Goal: Task Accomplishment & Management: Use online tool/utility

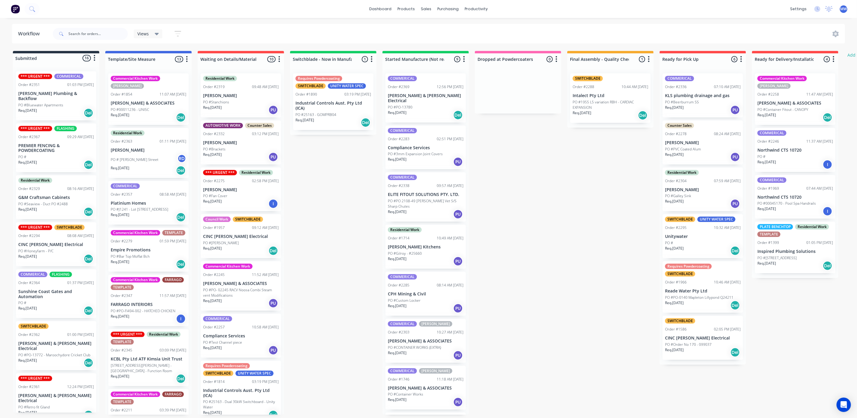
click at [431, 145] on p "Compliance Services" at bounding box center [426, 147] width 76 height 5
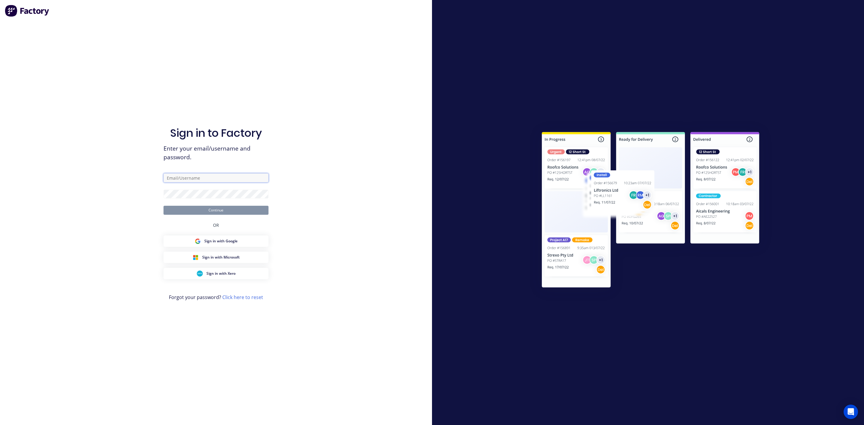
type input "markw@suncoastsheetmetal.com.au"
click at [220, 210] on button "Continue" at bounding box center [215, 210] width 105 height 9
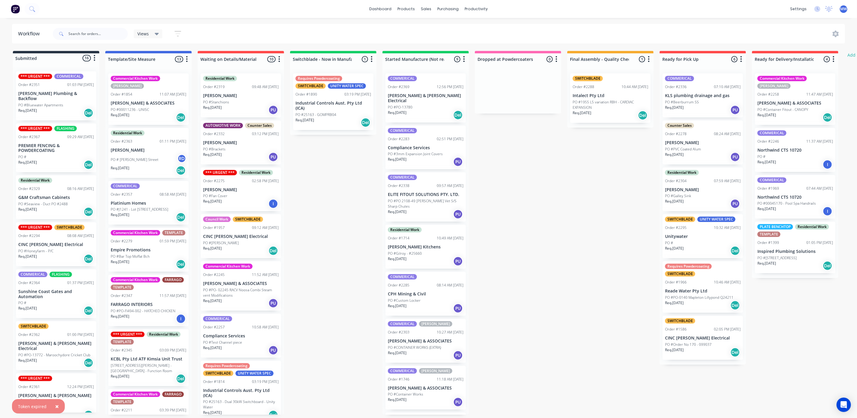
click at [401, 172] on div "COMMERICAL Order #2338 09:57 AM 18/09/25 ELITE FITOUT SOLUTIONS PTY. LTD. PO #P…" at bounding box center [425, 196] width 80 height 49
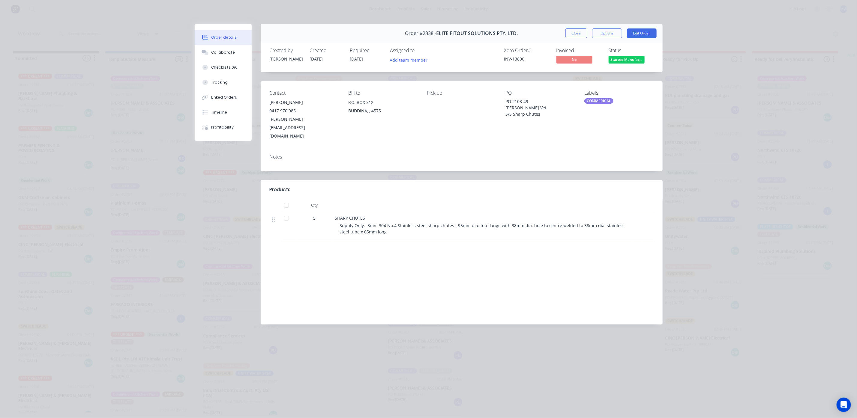
click at [583, 33] on button "Close" at bounding box center [576, 33] width 22 height 10
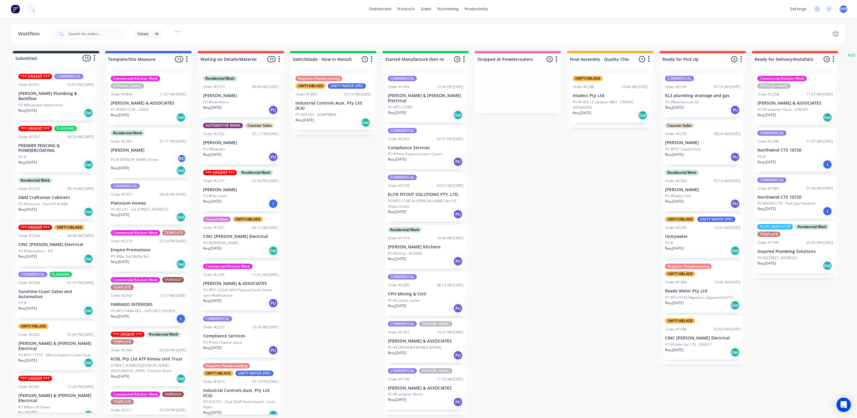
click at [403, 157] on p "Req. 08/10/25" at bounding box center [397, 159] width 19 height 5
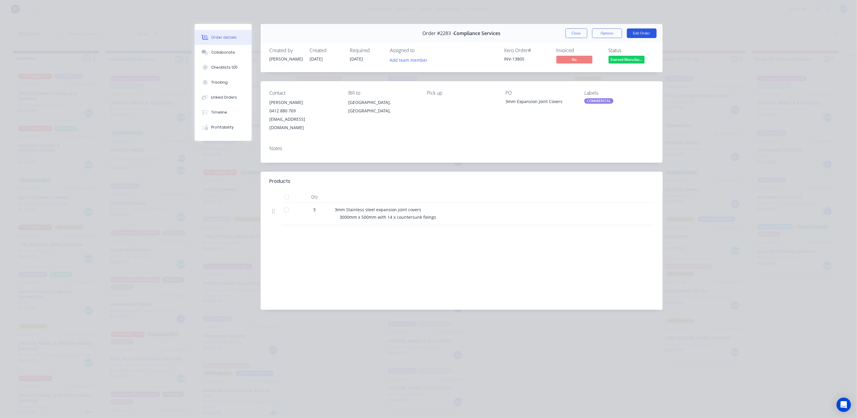
click at [638, 32] on button "Edit Order" at bounding box center [642, 33] width 30 height 10
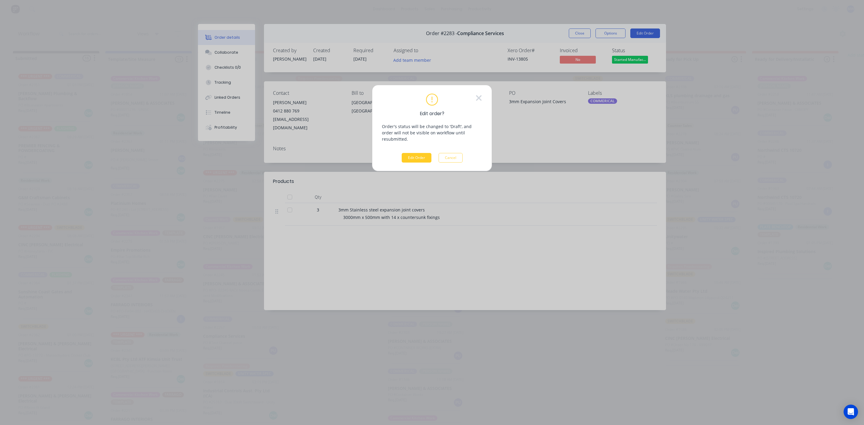
click at [423, 153] on button "Edit Order" at bounding box center [416, 158] width 30 height 10
click at [456, 154] on button "Cancel" at bounding box center [450, 158] width 24 height 10
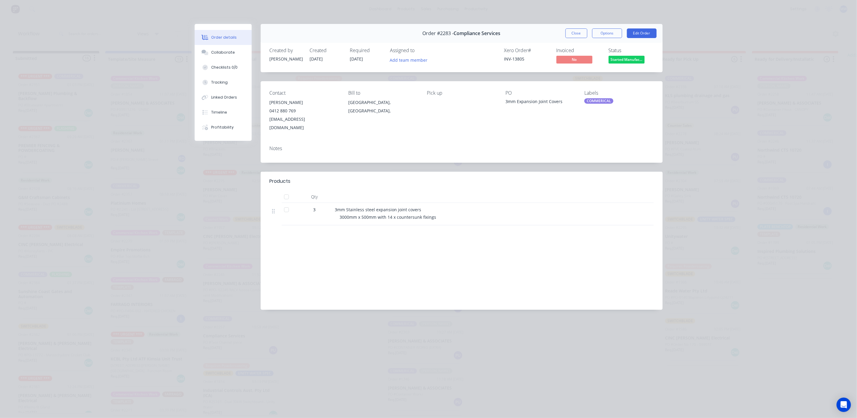
click at [574, 31] on button "Close" at bounding box center [576, 33] width 22 height 10
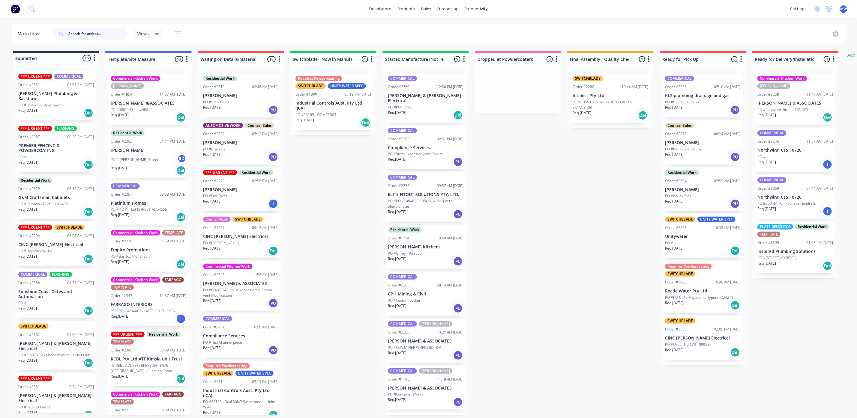
click at [74, 35] on input "text" at bounding box center [97, 34] width 59 height 12
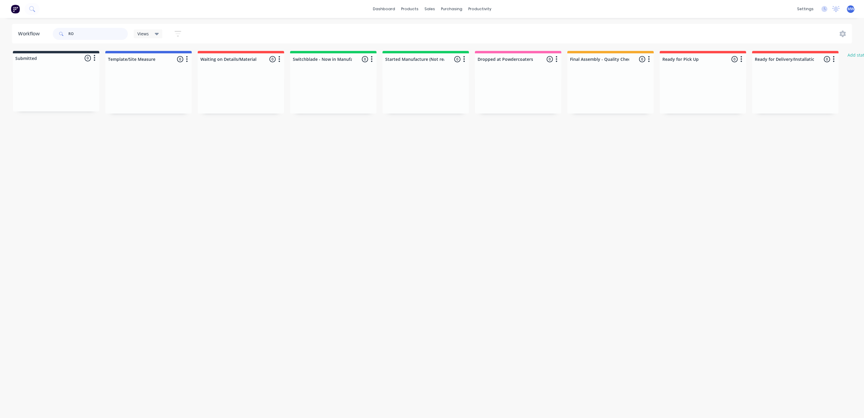
type input "R"
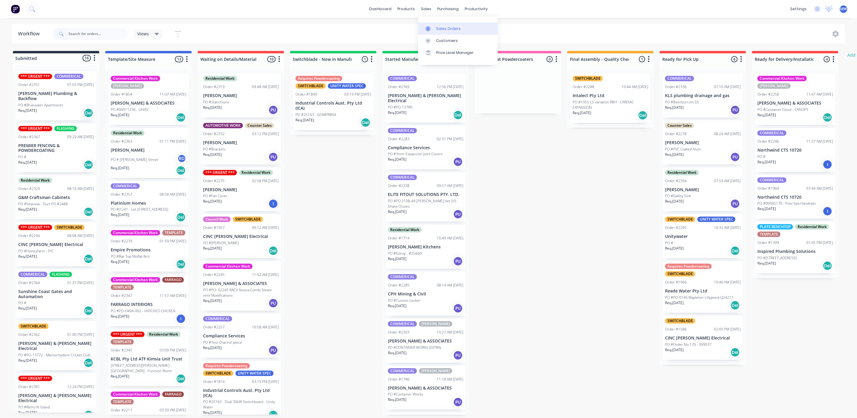
click at [442, 29] on div "Sales Orders" at bounding box center [448, 28] width 25 height 5
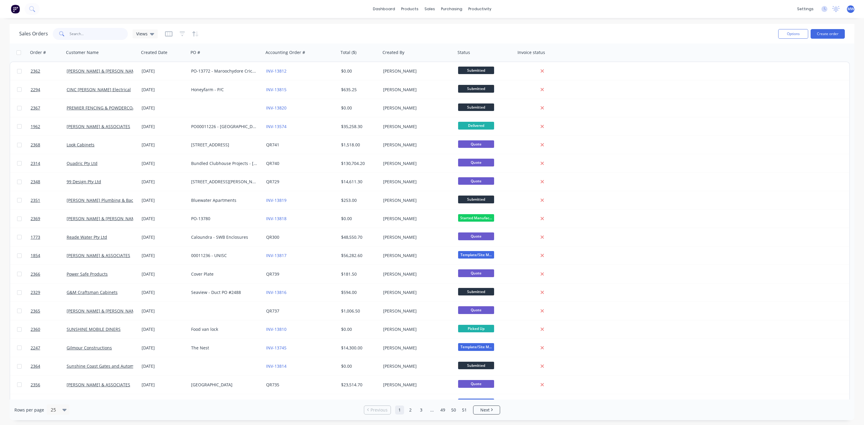
click at [79, 31] on input "text" at bounding box center [99, 34] width 58 height 12
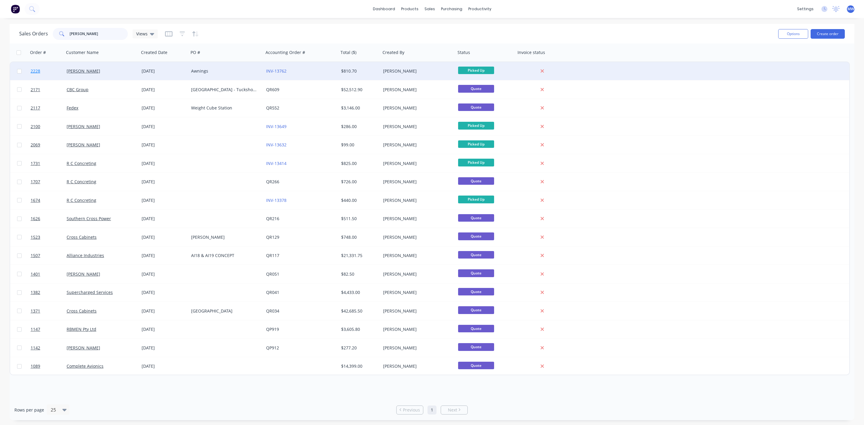
type input "ROSS"
click at [33, 71] on span "2228" at bounding box center [36, 71] width 10 height 6
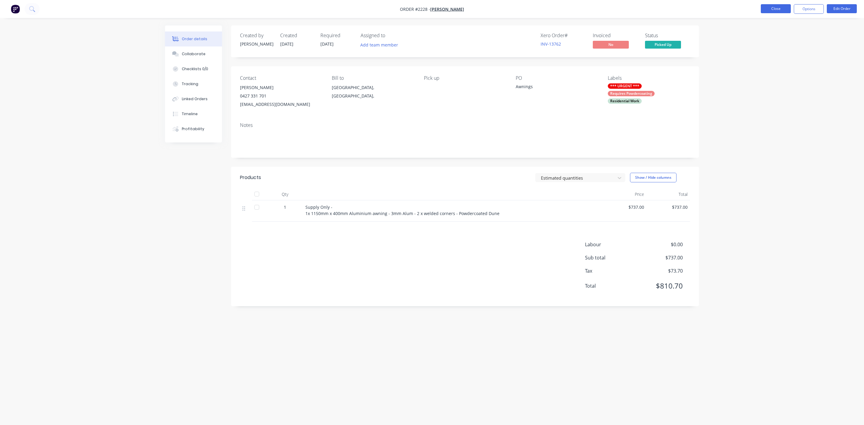
click at [775, 8] on button "Close" at bounding box center [775, 8] width 30 height 9
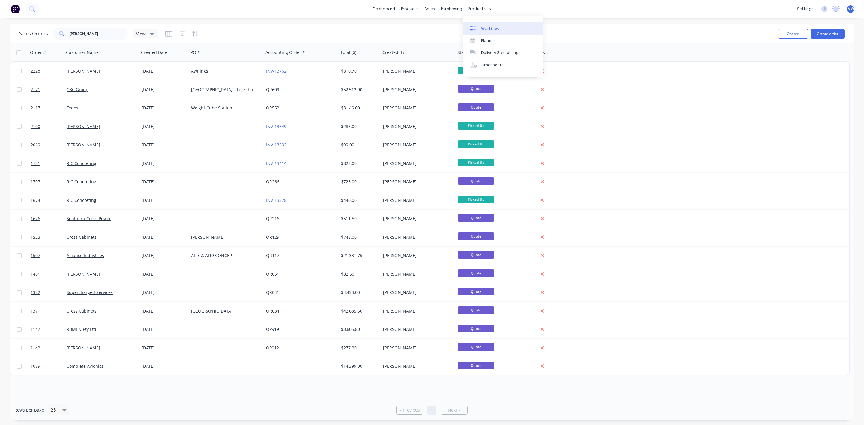
click at [478, 26] on div at bounding box center [474, 28] width 9 height 5
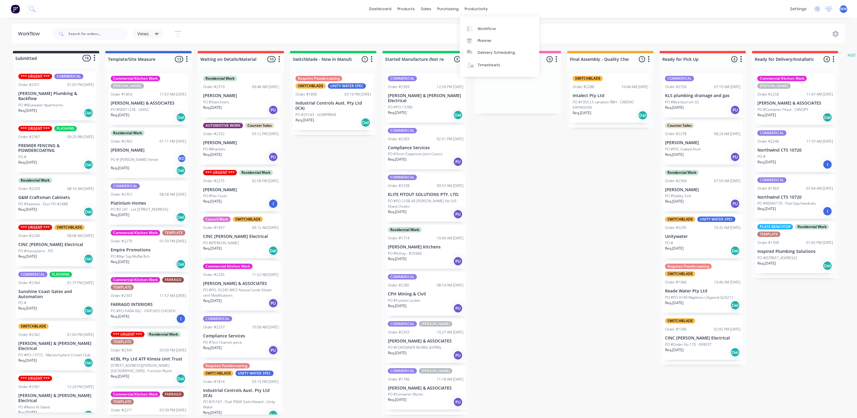
click at [429, 105] on div "PO #PO-13780" at bounding box center [426, 107] width 76 height 5
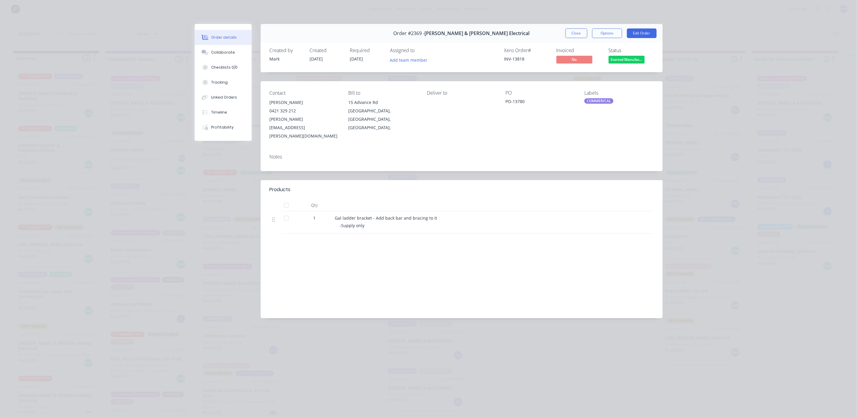
click at [601, 24] on div "Order #2369 - Bailey & Dalton Electrical Close Options Edit Order" at bounding box center [462, 33] width 402 height 19
click at [600, 30] on button "Options" at bounding box center [607, 33] width 30 height 10
click at [581, 59] on div "Work Order" at bounding box center [590, 60] width 52 height 9
click at [585, 73] on div "Standard" at bounding box center [590, 72] width 52 height 9
click at [233, 57] on button "Collaborate" at bounding box center [223, 52] width 57 height 15
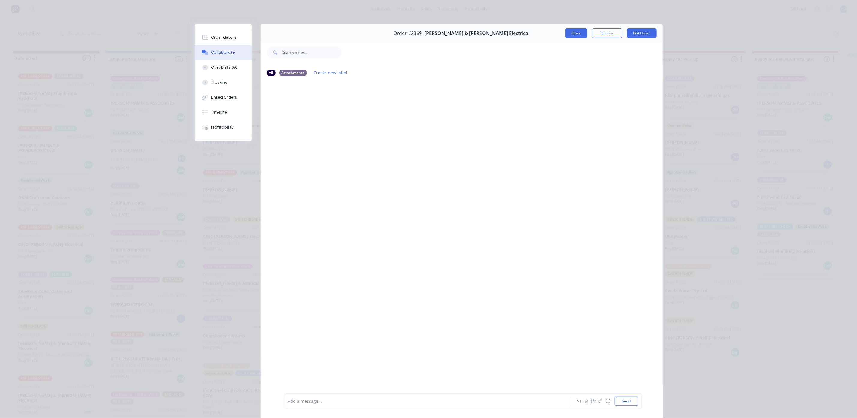
click at [572, 34] on button "Close" at bounding box center [576, 33] width 22 height 10
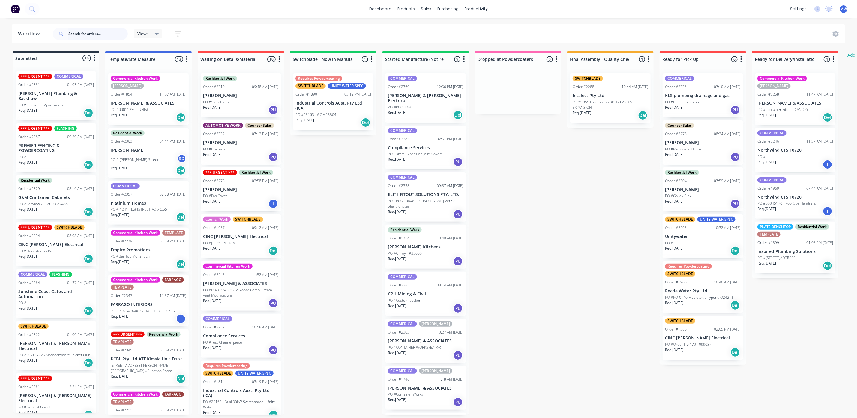
drag, startPoint x: 78, startPoint y: 35, endPoint x: 83, endPoint y: 36, distance: 4.8
click at [78, 35] on input "text" at bounding box center [97, 34] width 59 height 12
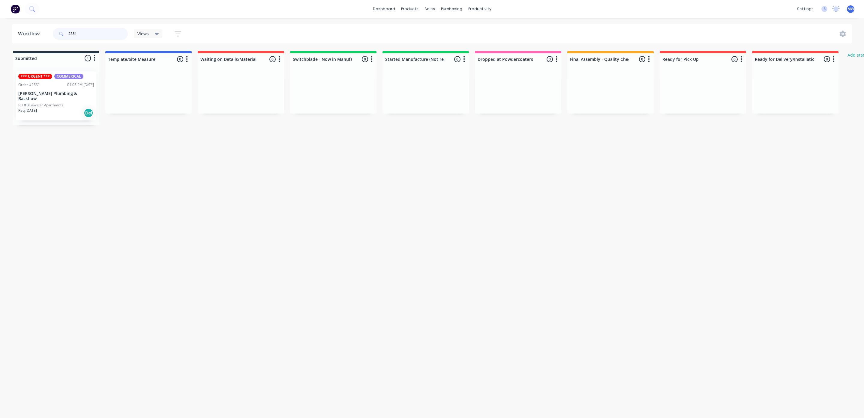
type input "2351"
click at [49, 109] on div "Req. 22/09/25 Del" at bounding box center [56, 113] width 76 height 10
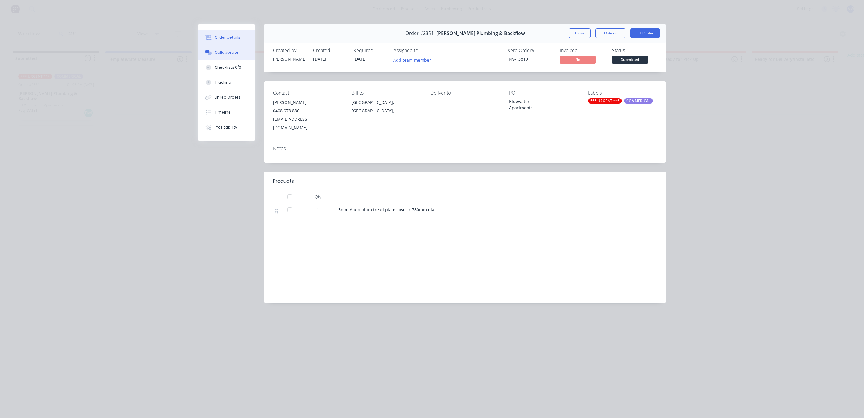
click at [230, 55] on button "Collaborate" at bounding box center [226, 52] width 57 height 15
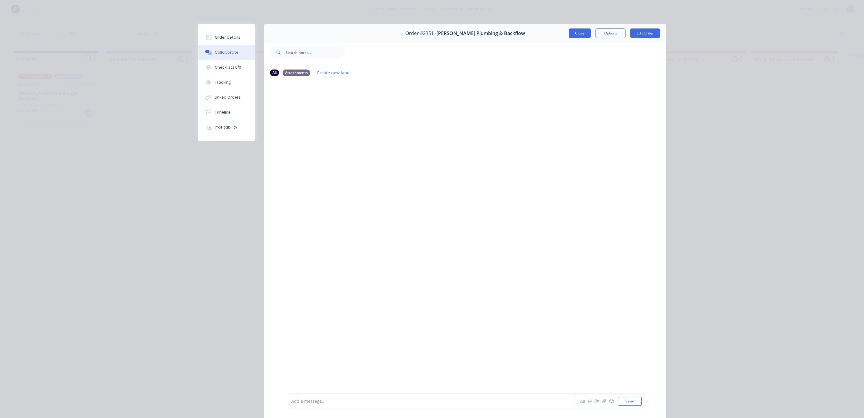
click at [580, 35] on button "Close" at bounding box center [580, 33] width 22 height 10
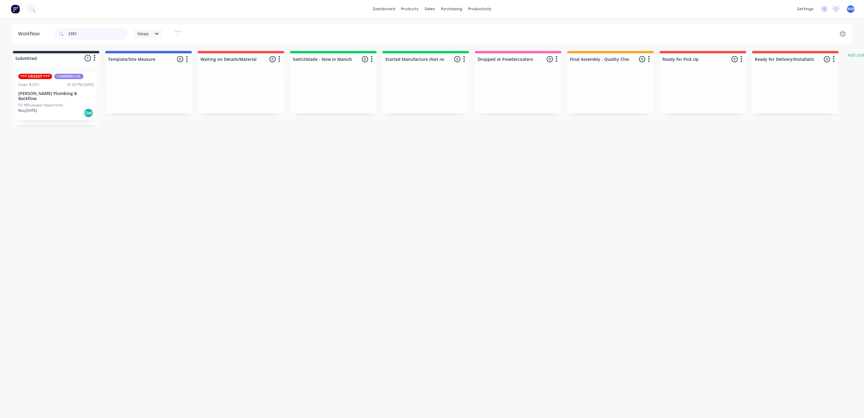
drag, startPoint x: 76, startPoint y: 33, endPoint x: 49, endPoint y: 34, distance: 27.3
click at [49, 34] on header "Workflow 2351 Views Save new view None (Default) edit SCSM - MAIN edit SUNCOAST…" at bounding box center [432, 33] width 840 height 19
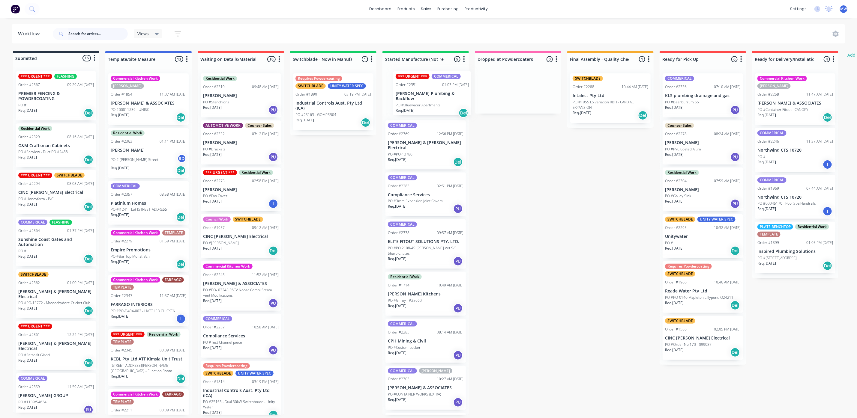
drag, startPoint x: 58, startPoint y: 102, endPoint x: 434, endPoint y: 104, distance: 376.9
click at [434, 104] on div "Submitted 16 Status colour #273444 hex #273444 Save Cancel Summaries Total orde…" at bounding box center [496, 233] width 1000 height 364
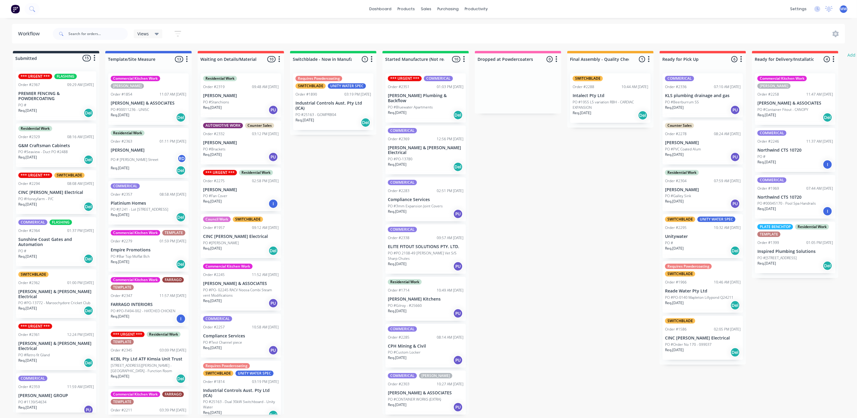
click at [424, 162] on div "Req. 24/09/25 Del" at bounding box center [426, 167] width 76 height 10
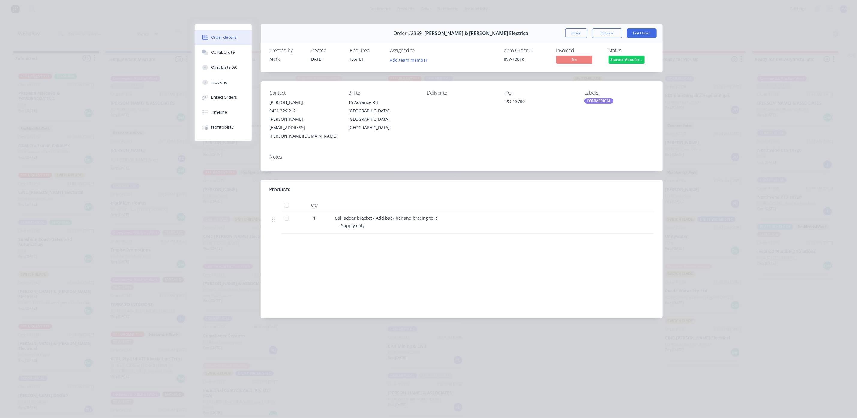
click at [606, 39] on div "Order #2369 - Bailey & Dalton Electrical Close Options Edit Order" at bounding box center [462, 33] width 402 height 19
click at [608, 33] on button "Options" at bounding box center [607, 33] width 30 height 10
click at [598, 60] on div "Work Order" at bounding box center [590, 60] width 52 height 9
click at [590, 72] on div "Standard" at bounding box center [590, 72] width 52 height 9
click at [571, 31] on button "Close" at bounding box center [576, 33] width 22 height 10
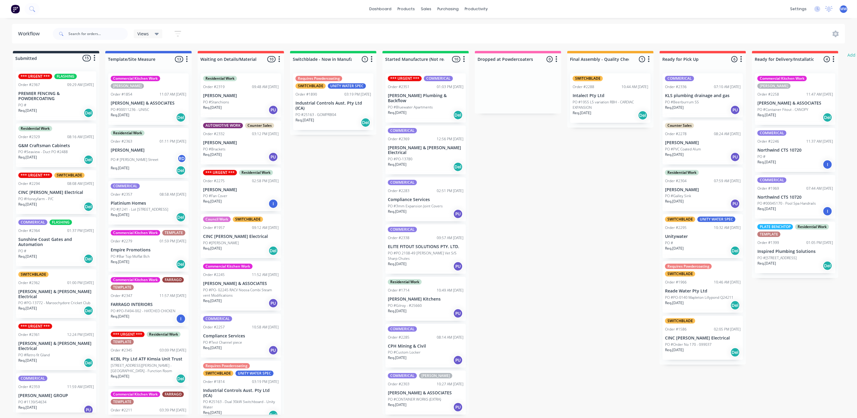
click at [41, 203] on div "Req. 02/10/25 Del" at bounding box center [56, 207] width 76 height 10
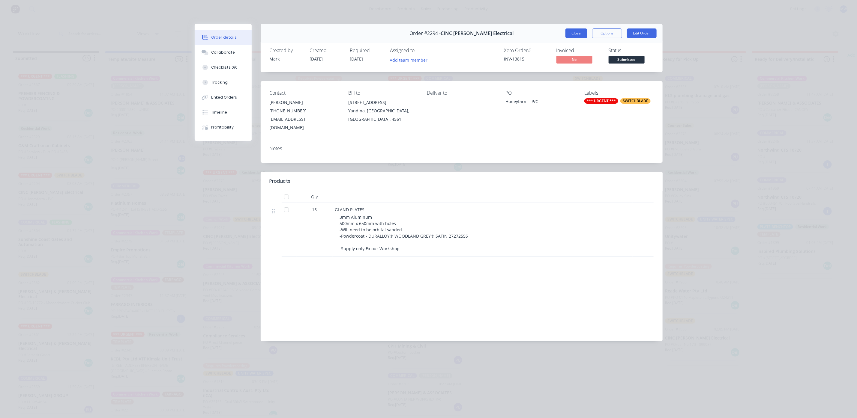
click at [574, 32] on button "Close" at bounding box center [576, 33] width 22 height 10
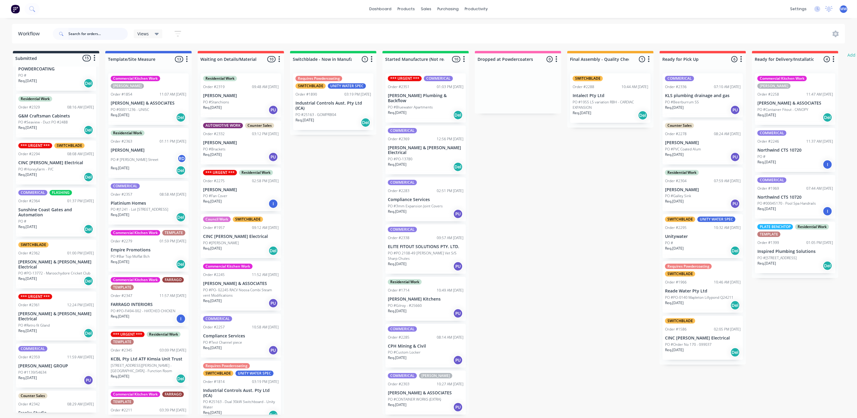
scroll to position [45, 0]
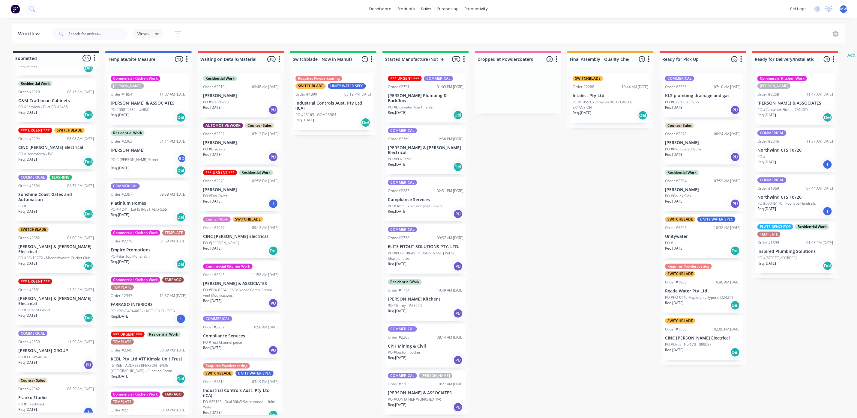
click at [53, 308] on div "PO #Retro fit Gland" at bounding box center [56, 310] width 76 height 5
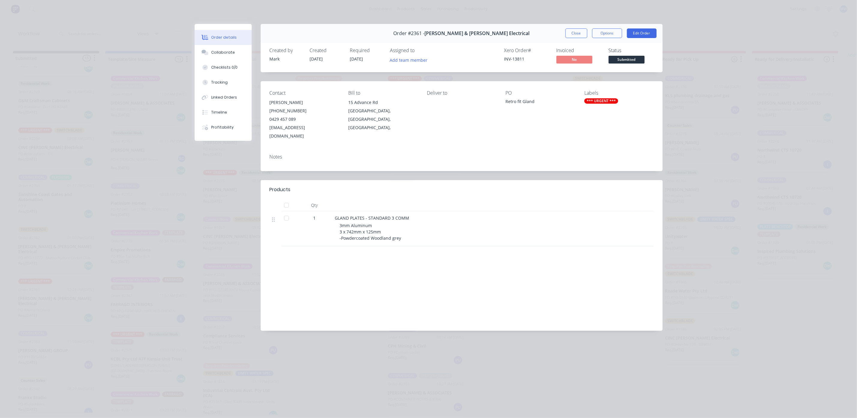
click at [574, 34] on button "Close" at bounding box center [576, 33] width 22 height 10
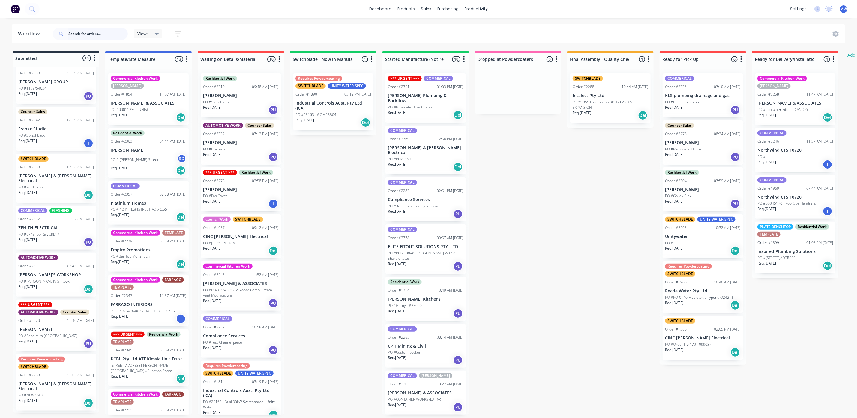
scroll to position [315, 0]
click at [37, 338] on p "Req. 01/10/25" at bounding box center [27, 340] width 19 height 5
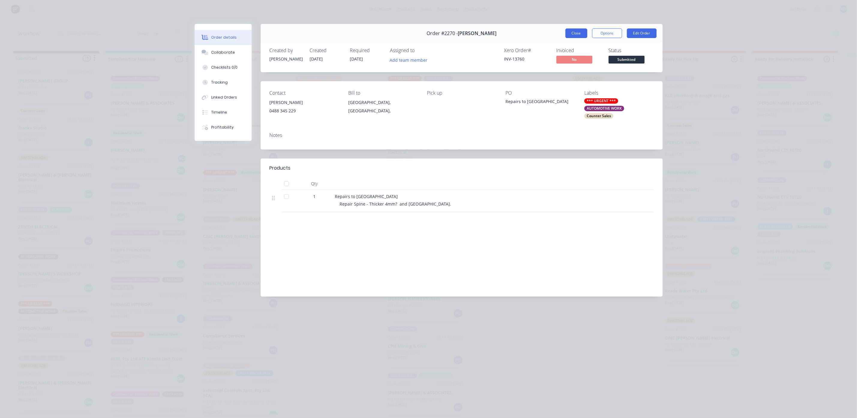
click at [570, 31] on button "Close" at bounding box center [576, 33] width 22 height 10
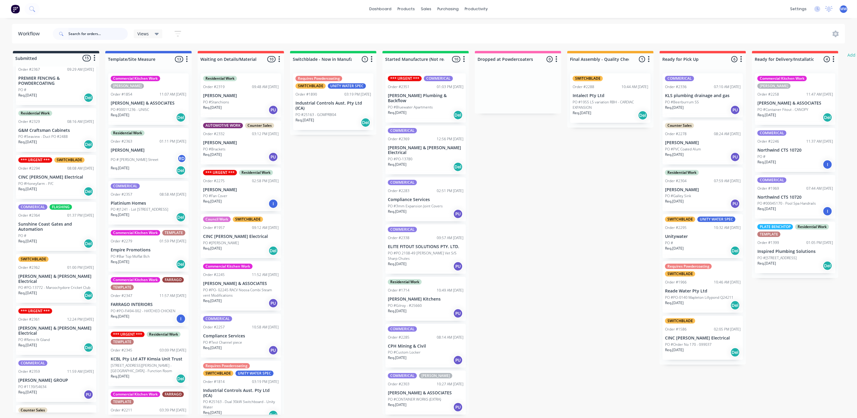
scroll to position [0, 0]
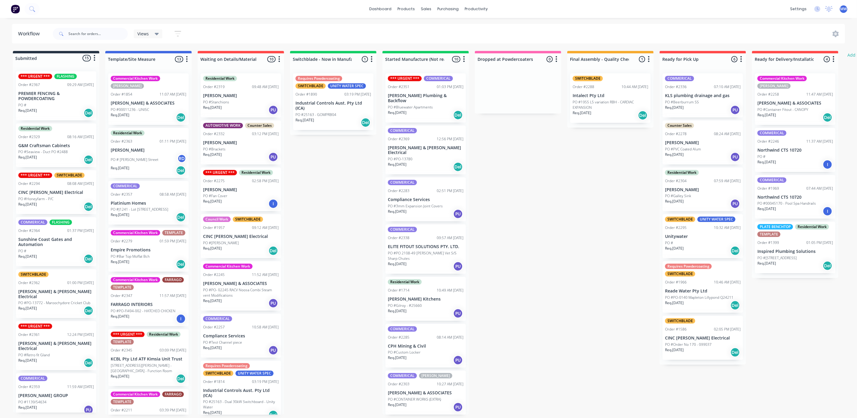
click at [67, 358] on div "Req. 23/09/25 Del" at bounding box center [56, 363] width 76 height 10
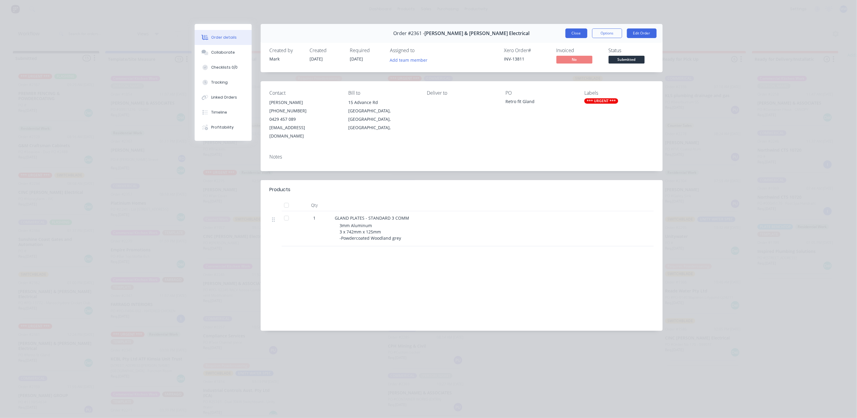
click at [575, 31] on button "Close" at bounding box center [576, 33] width 22 height 10
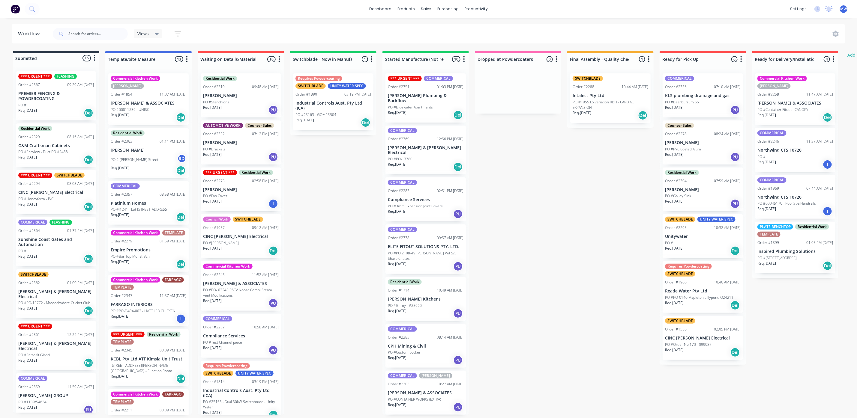
click at [49, 204] on div "Req. 02/10/25 Del" at bounding box center [56, 207] width 76 height 10
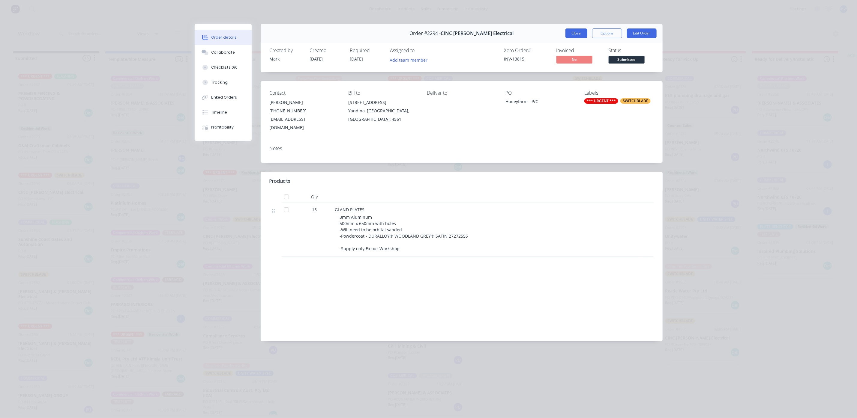
click at [581, 36] on button "Close" at bounding box center [576, 33] width 22 height 10
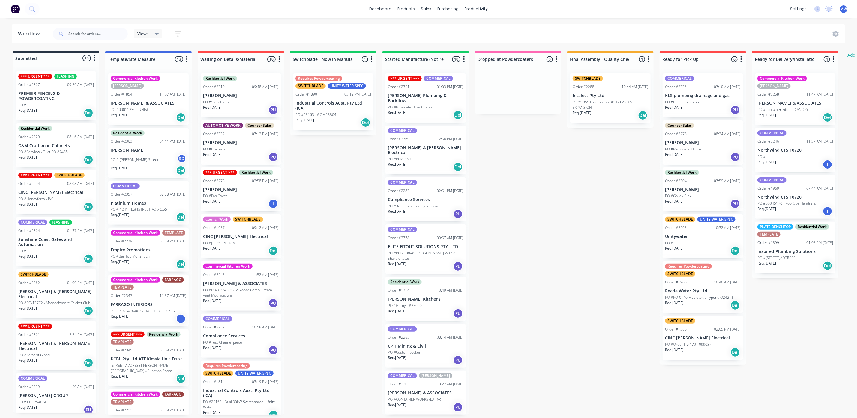
click at [64, 156] on div "Req. 16/10/25 Del" at bounding box center [56, 160] width 76 height 10
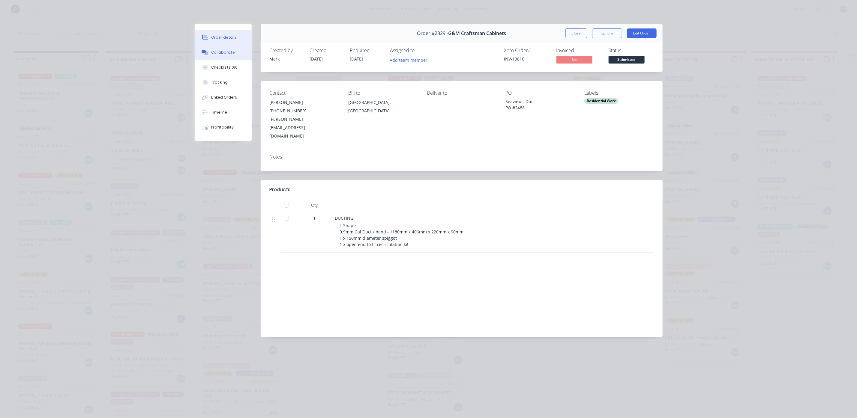
click at [231, 55] on div "Collaborate" at bounding box center [223, 52] width 24 height 5
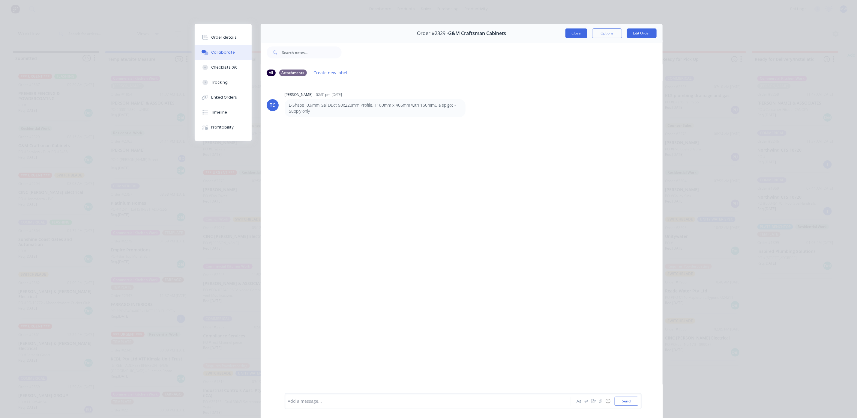
click at [580, 38] on button "Close" at bounding box center [576, 33] width 22 height 10
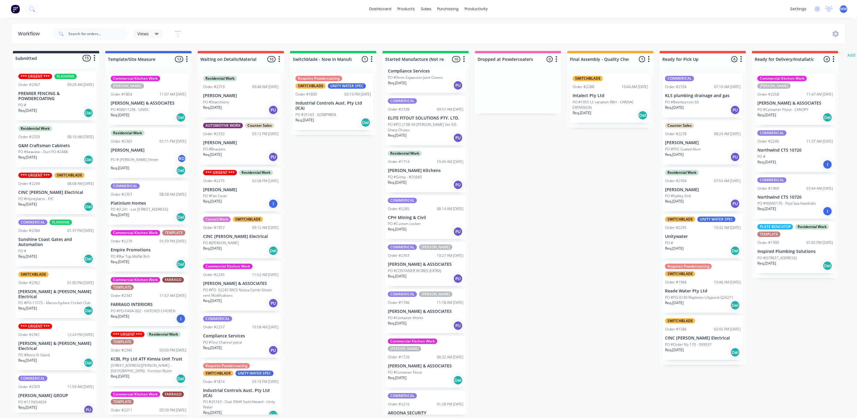
click at [241, 202] on div "Req. 02/10/25 I" at bounding box center [241, 204] width 76 height 10
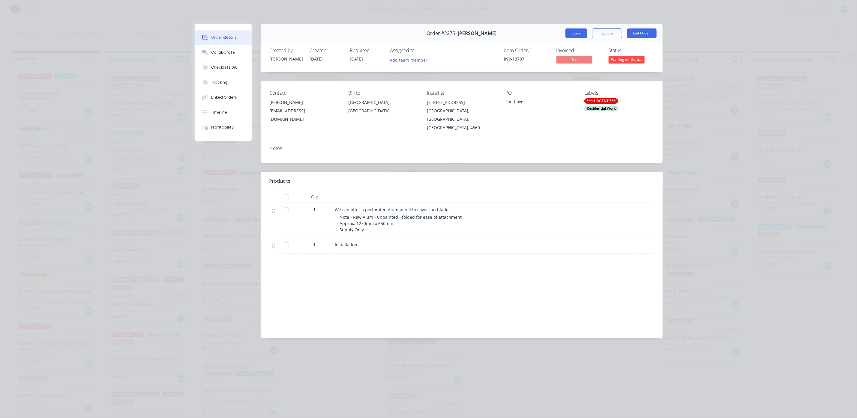
click at [571, 37] on button "Close" at bounding box center [576, 33] width 22 height 10
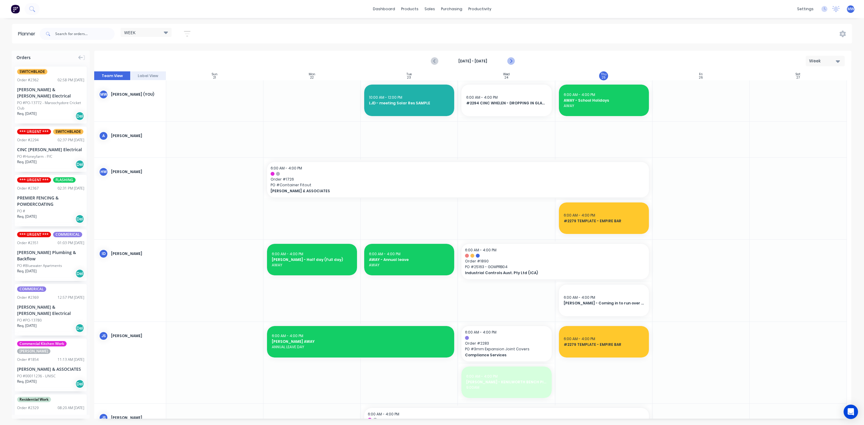
click at [513, 59] on icon "Next page" at bounding box center [510, 61] width 7 height 7
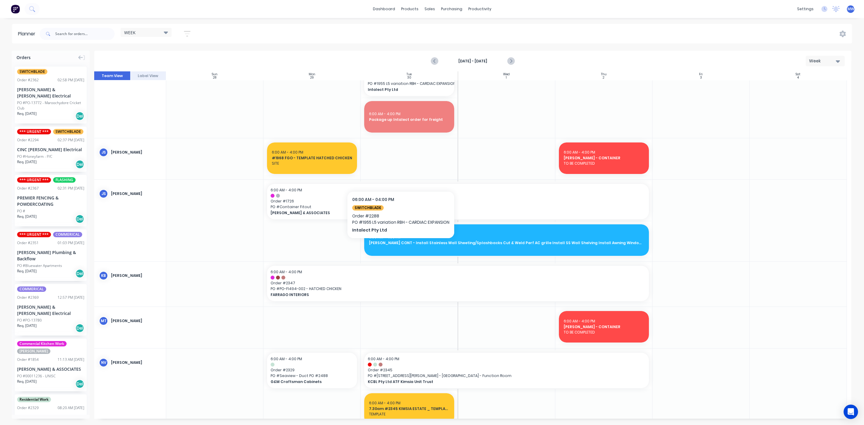
scroll to position [225, 0]
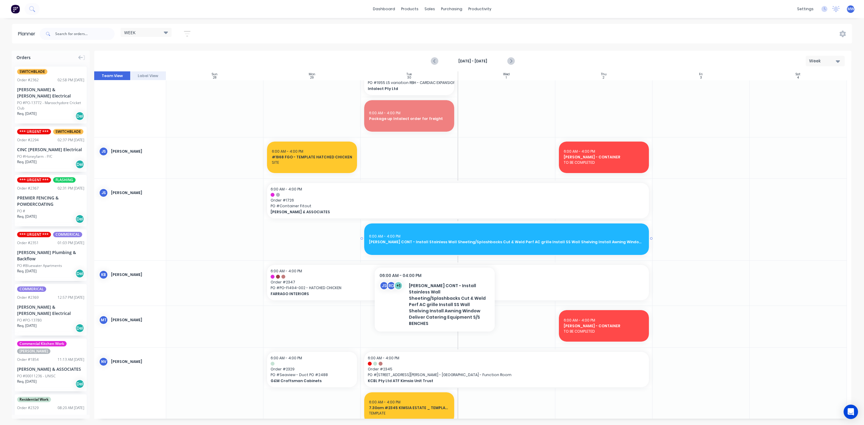
click at [434, 247] on div "6:00 AM - 4:00 PM HILLERS CONT - Install Stainless Wall Sheeting/Splashbacks Cu…" at bounding box center [506, 238] width 284 height 31
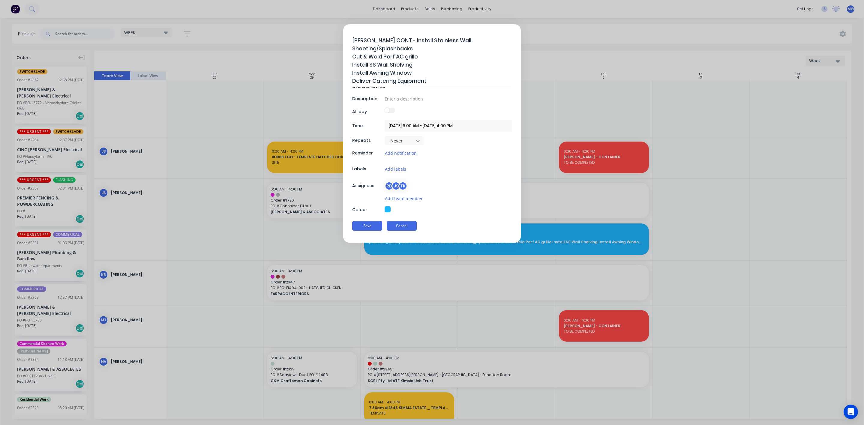
click at [411, 226] on button "Cancel" at bounding box center [401, 226] width 30 height 10
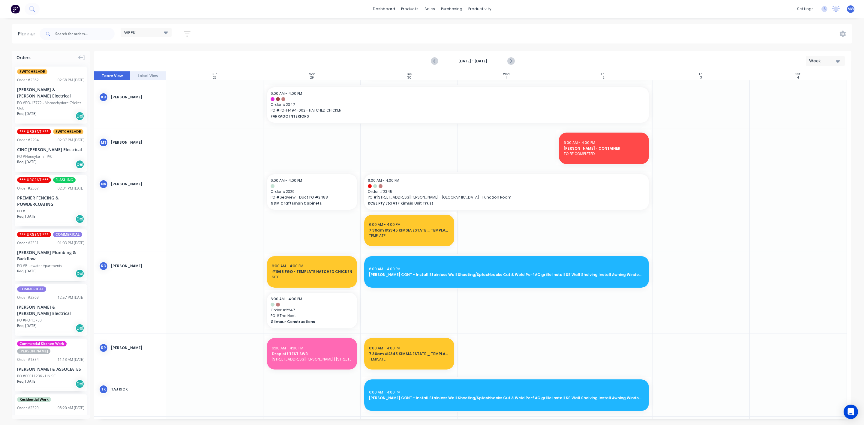
scroll to position [405, 0]
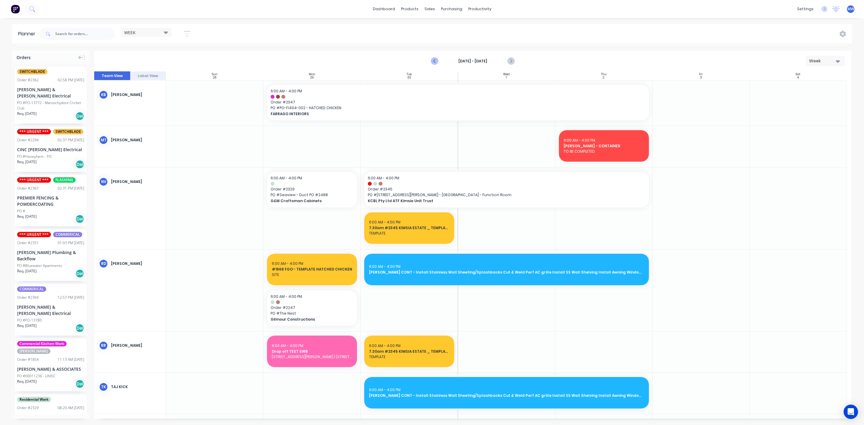
click at [433, 62] on icon "Previous page" at bounding box center [434, 61] width 7 height 7
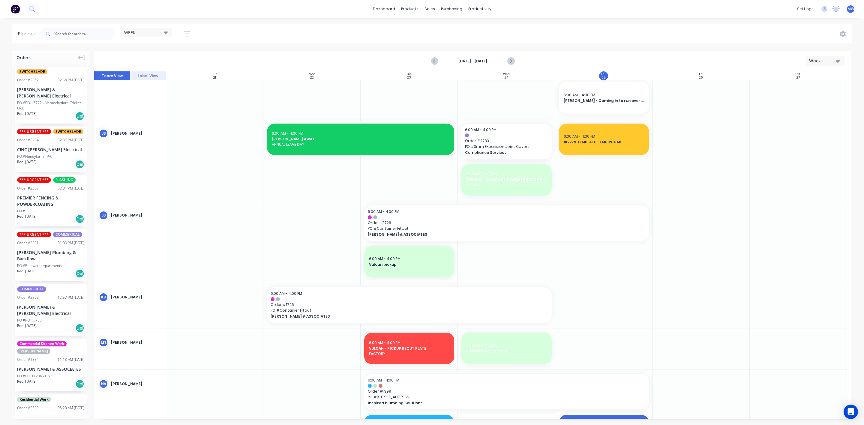
scroll to position [339, 0]
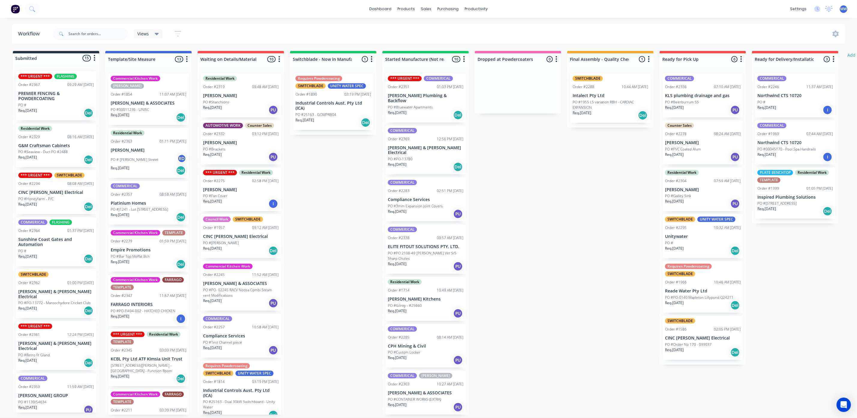
click at [76, 24] on header "Workflow Views Save new view None (Default) edit SCSM - MAIN edit SUNCOAST MAIN…" at bounding box center [428, 33] width 833 height 19
click at [85, 31] on input "text" at bounding box center [97, 34] width 59 height 12
type input "1726"
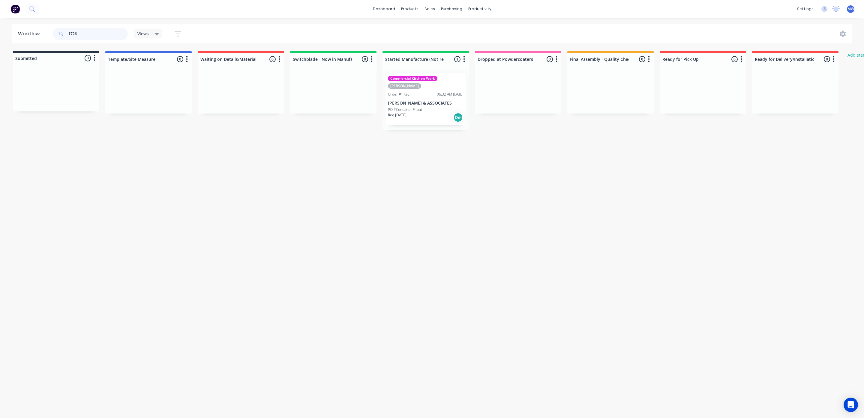
drag, startPoint x: 106, startPoint y: 37, endPoint x: 28, endPoint y: 33, distance: 77.8
click at [28, 33] on header "Workflow 1726 Views Save new view None (Default) edit SCSM - MAIN edit SUNCOAST…" at bounding box center [432, 33] width 840 height 19
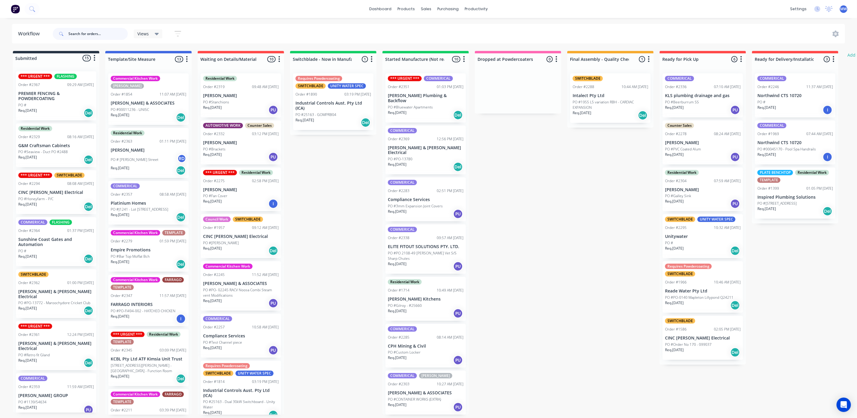
click at [76, 34] on input "text" at bounding box center [97, 34] width 59 height 12
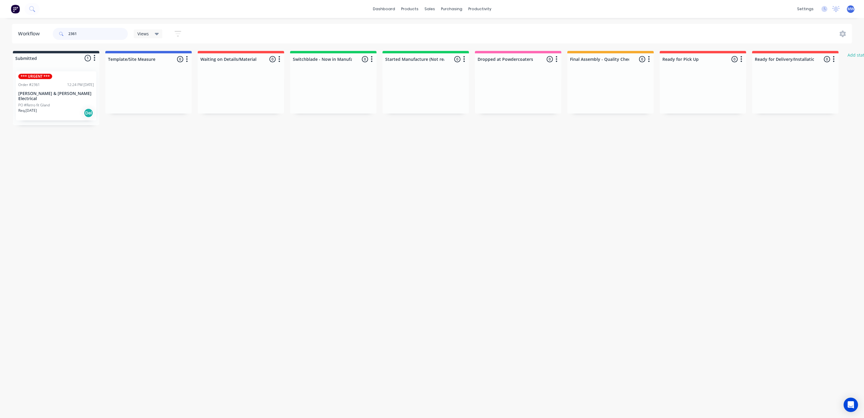
type input "2361"
click at [58, 108] on div "Req. [DATE] Del" at bounding box center [56, 113] width 76 height 10
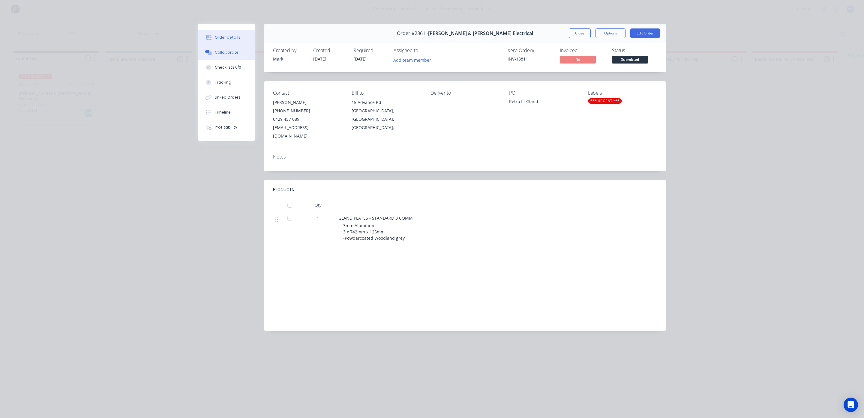
click at [216, 54] on div "Collaborate" at bounding box center [227, 52] width 24 height 5
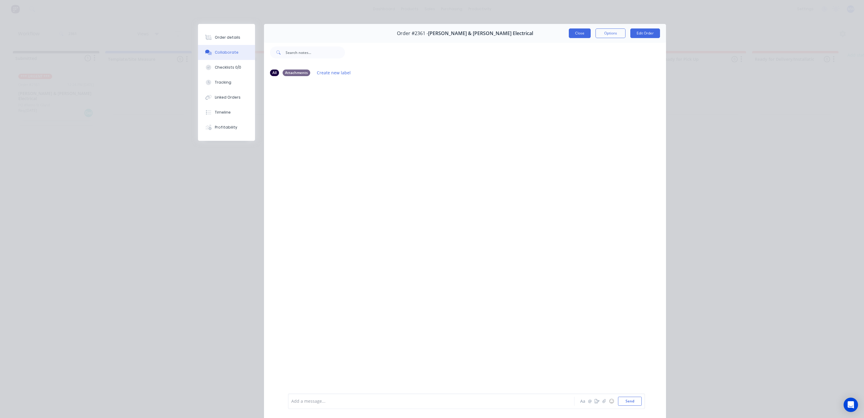
click at [569, 30] on button "Close" at bounding box center [580, 33] width 22 height 10
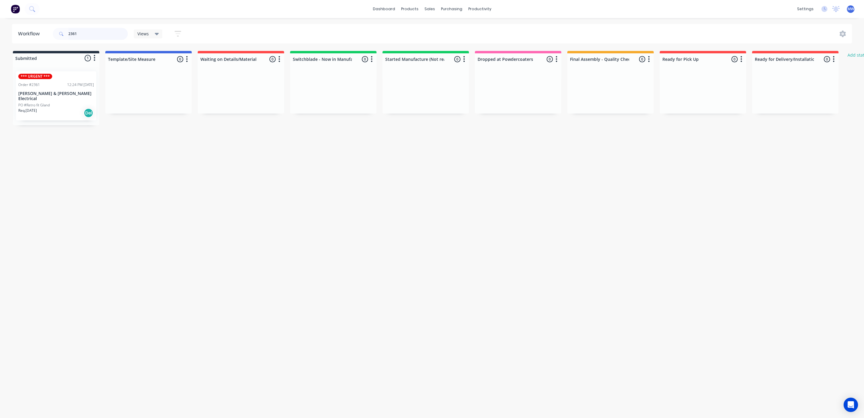
drag, startPoint x: 92, startPoint y: 29, endPoint x: 0, endPoint y: 4, distance: 95.3
click at [0, 4] on div "dashboard products sales purchasing productivity dashboard products Product Cat…" at bounding box center [432, 191] width 864 height 382
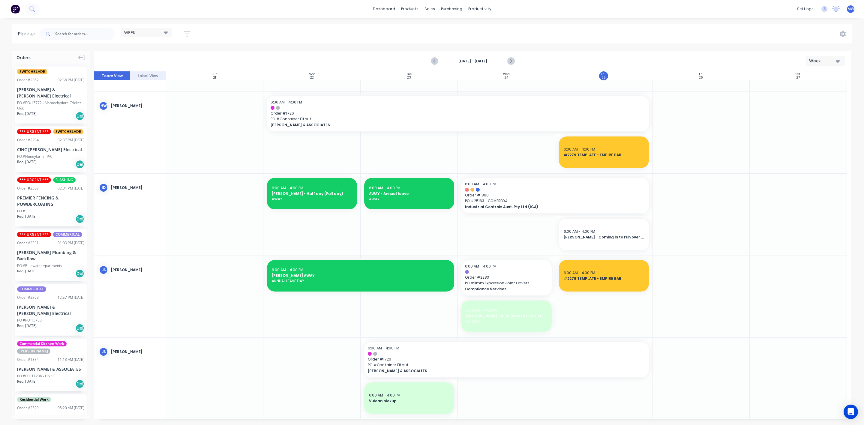
scroll to position [45, 0]
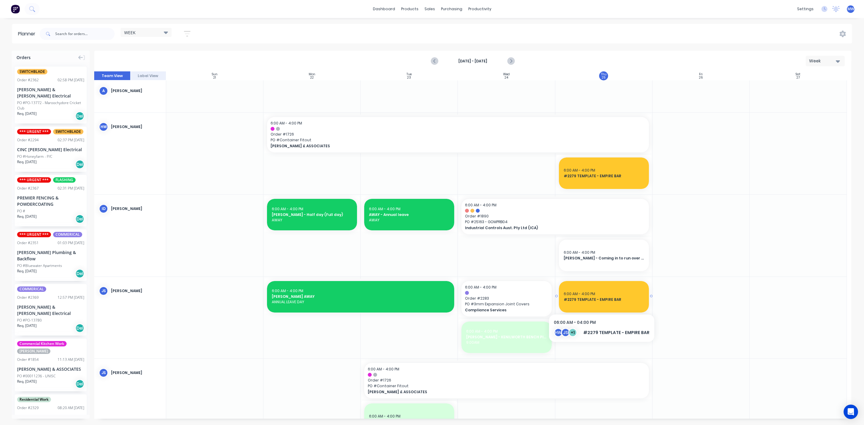
click at [599, 302] on div "6:00 AM - 4:00 PM #2279 TEMPLATE - EMPIRE BAR" at bounding box center [604, 296] width 90 height 31
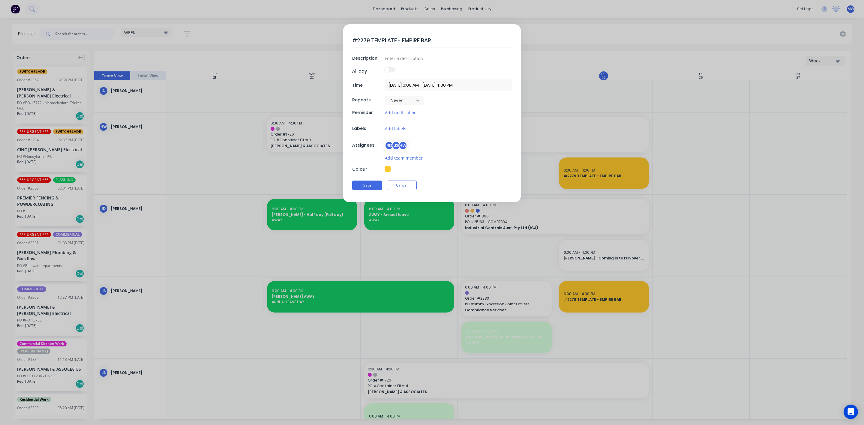
type textarea "x"
click at [410, 187] on button "Cancel" at bounding box center [401, 186] width 30 height 10
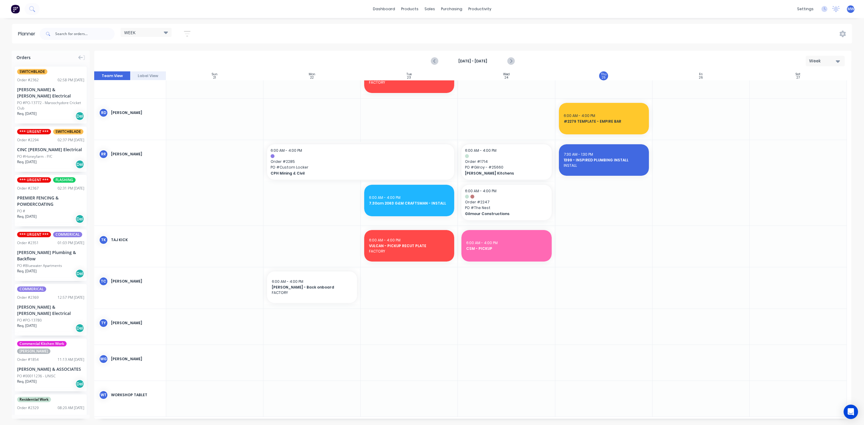
scroll to position [595, 0]
